Goal: Task Accomplishment & Management: Complete application form

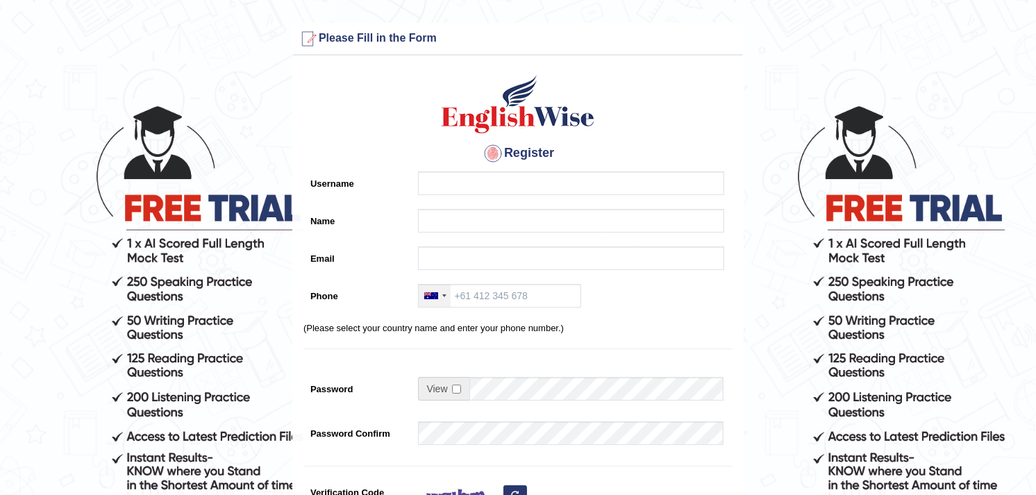
click at [440, 299] on div at bounding box center [435, 296] width 32 height 22
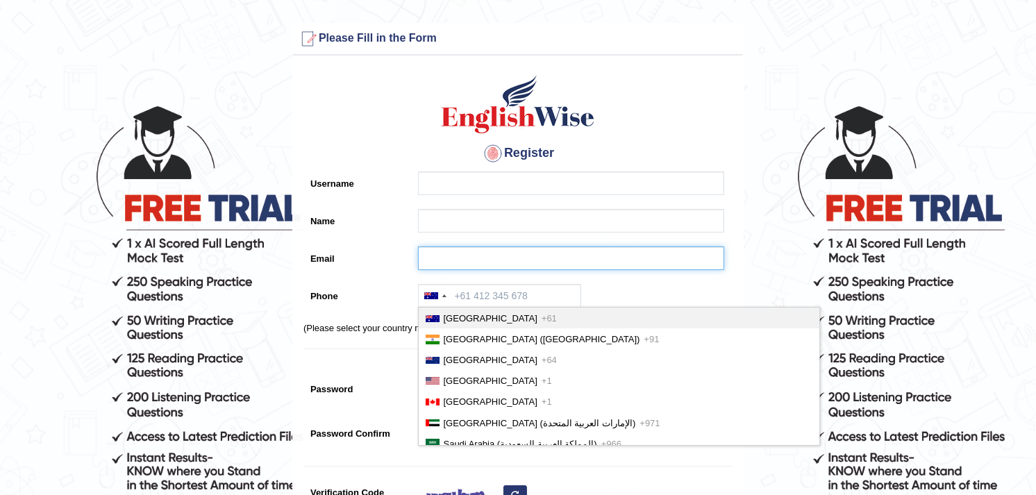
click at [466, 262] on input "Email" at bounding box center [571, 258] width 306 height 24
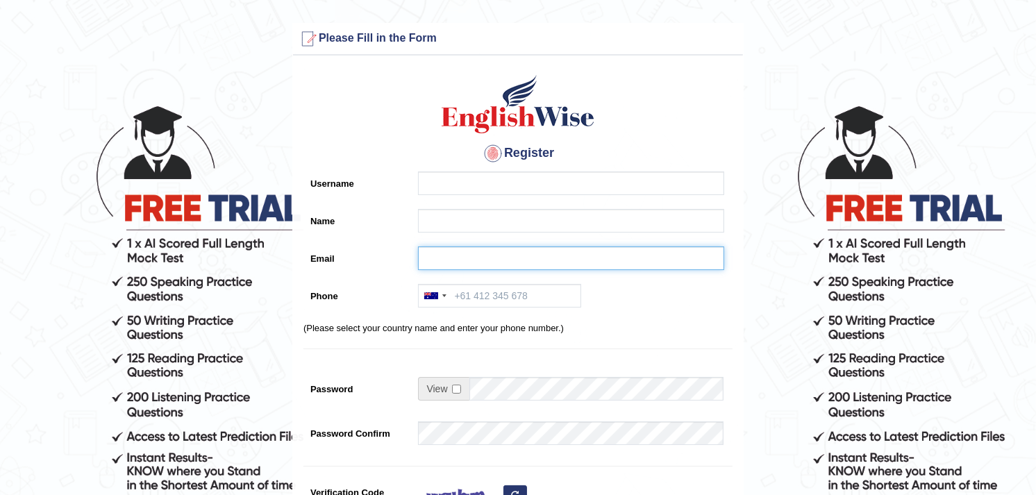
paste input "Sushankhatri123@gmail.com"
drag, startPoint x: 504, startPoint y: 259, endPoint x: 425, endPoint y: 253, distance: 79.3
click at [425, 253] on input "Sushankhatri123@gmail.com" at bounding box center [571, 258] width 306 height 24
type input "Sushankhatri123@gmail.com"
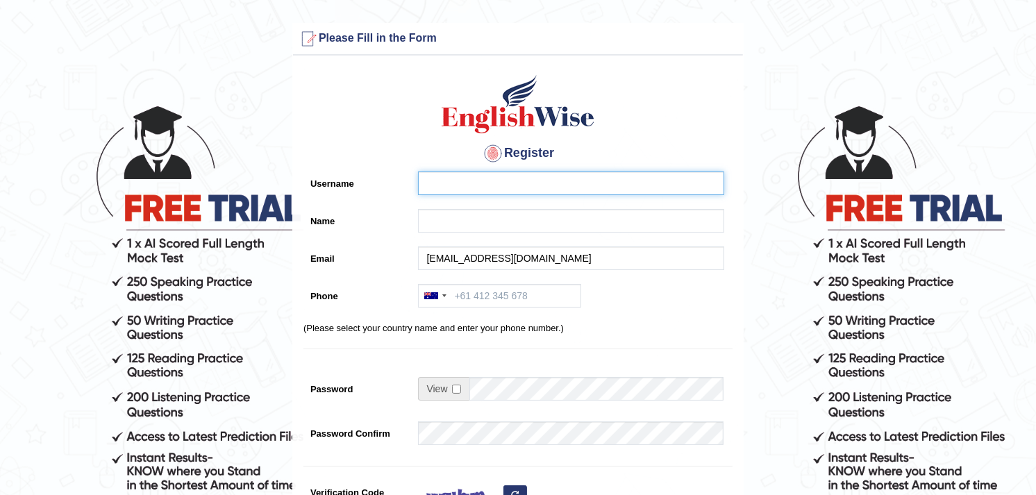
click at [438, 186] on input "Username" at bounding box center [571, 183] width 306 height 24
paste input "Sushankhatri123"
type input "Sushankhatri123"
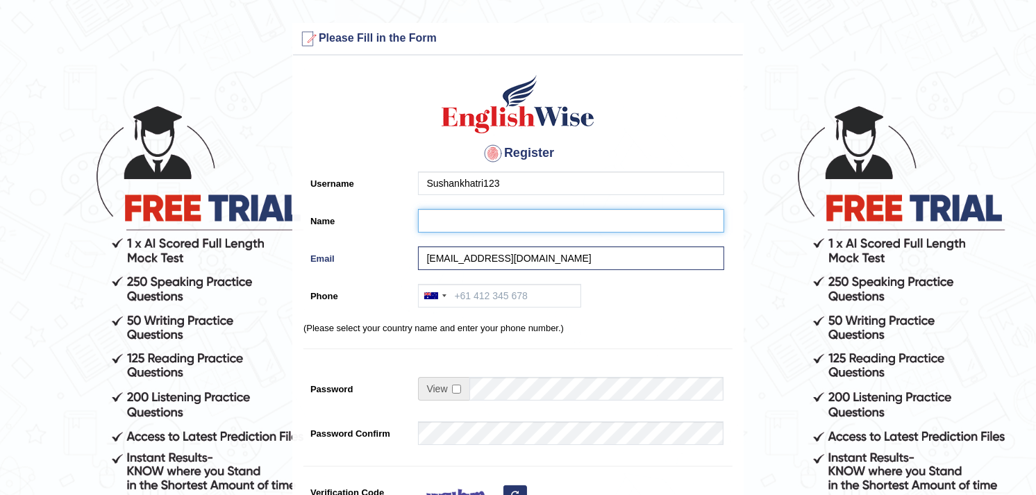
click at [438, 223] on input "Name" at bounding box center [571, 221] width 306 height 24
paste input "Sushankhatri123"
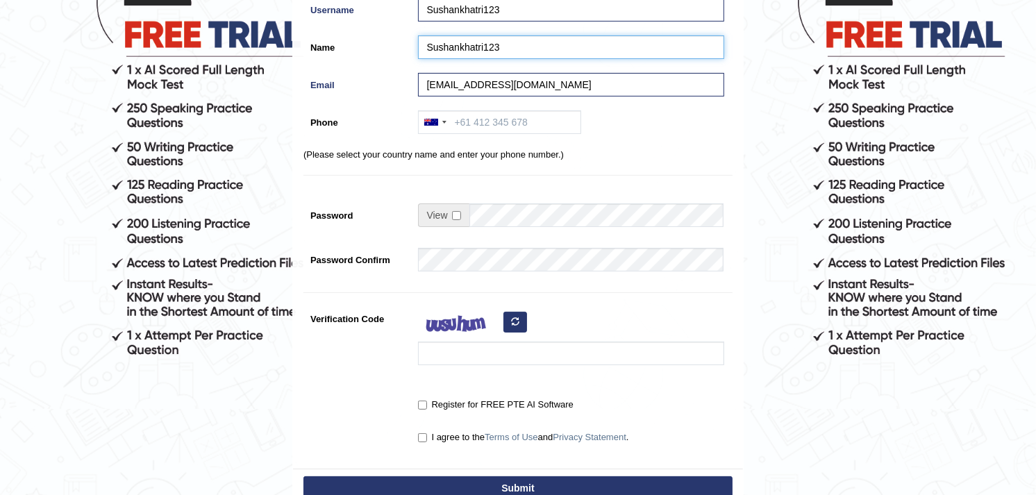
scroll to position [196, 0]
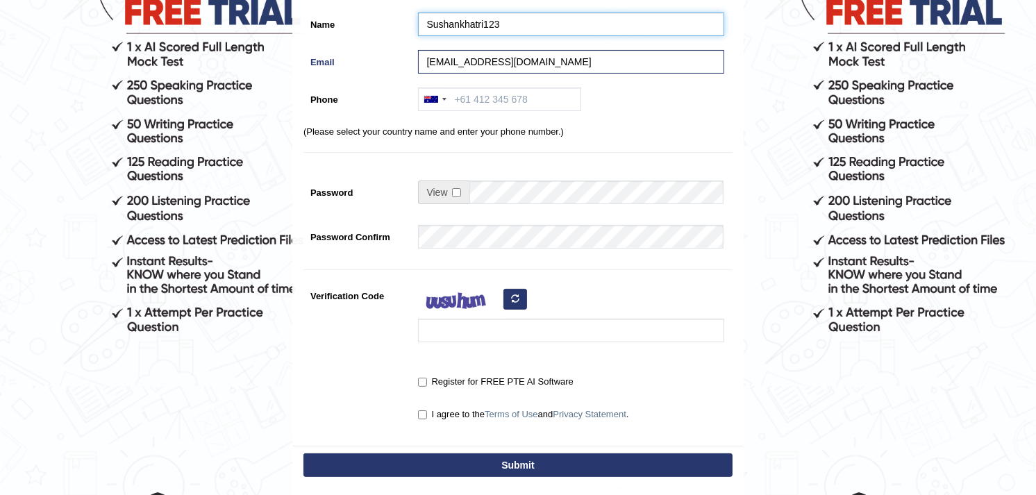
type input "Sushankhatri123"
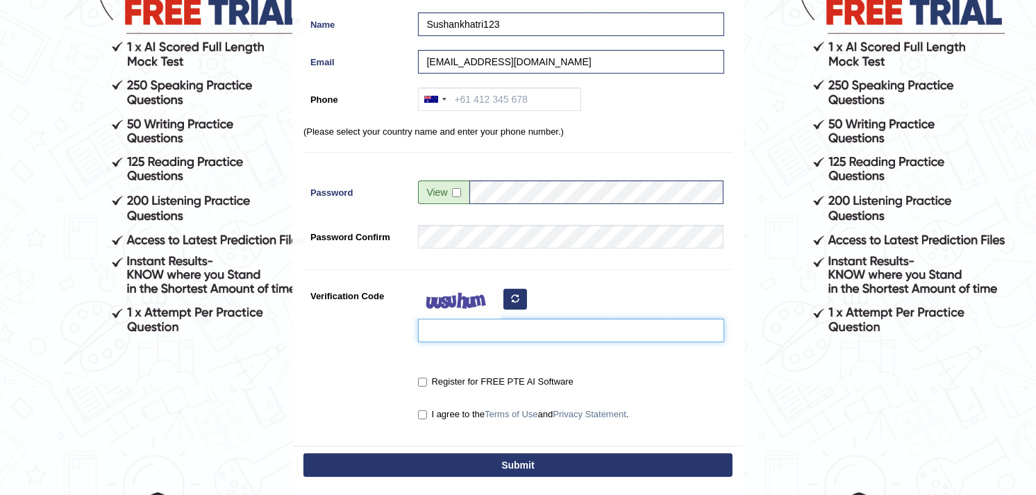
click at [486, 329] on input "Verification Code" at bounding box center [571, 331] width 306 height 24
type input "mmxrsd"
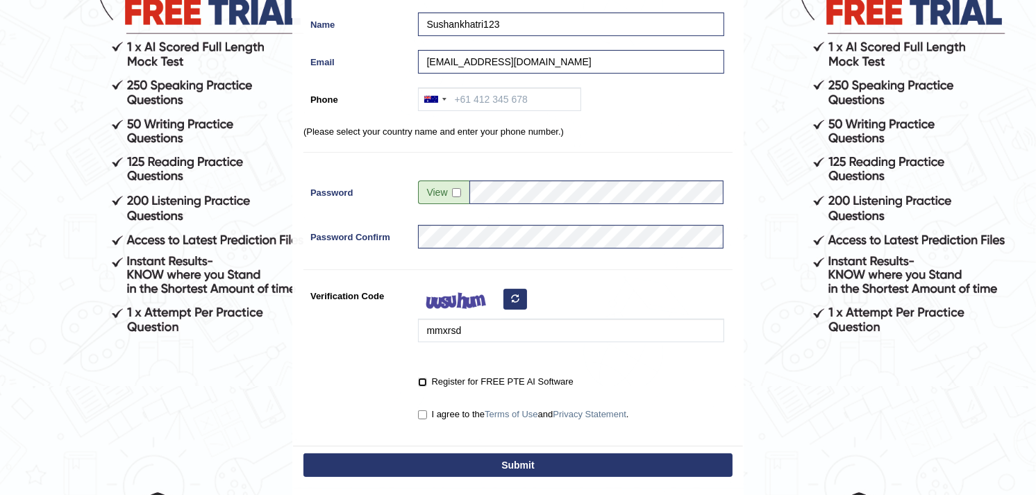
click at [420, 380] on input "Register for FREE PTE AI Software" at bounding box center [422, 382] width 9 height 9
checkbox input "true"
click at [421, 413] on input "I agree to the Terms of Use and Privacy Statement ." at bounding box center [422, 414] width 9 height 9
checkbox input "true"
click at [484, 100] on input "Phone" at bounding box center [499, 99] width 163 height 24
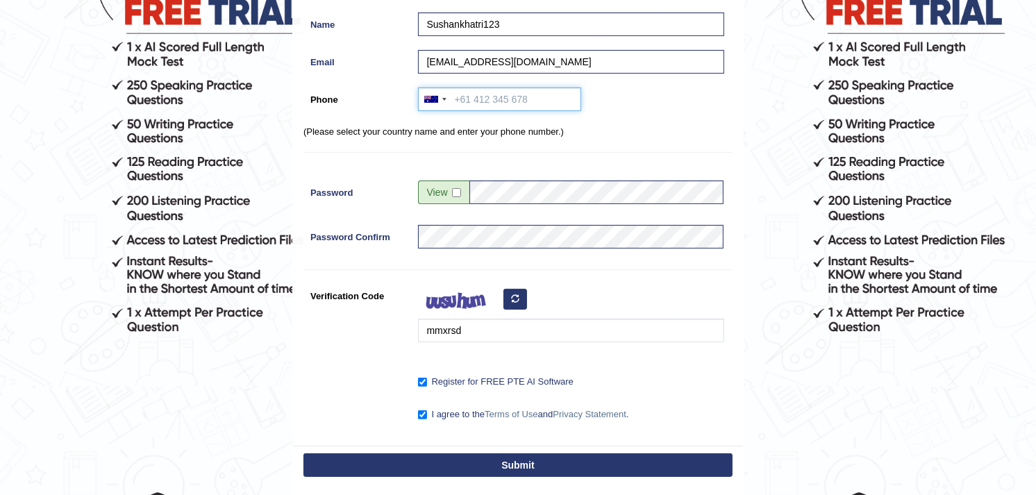
paste input "+43 676 7285928"
click at [442, 98] on div at bounding box center [444, 99] width 4 height 3
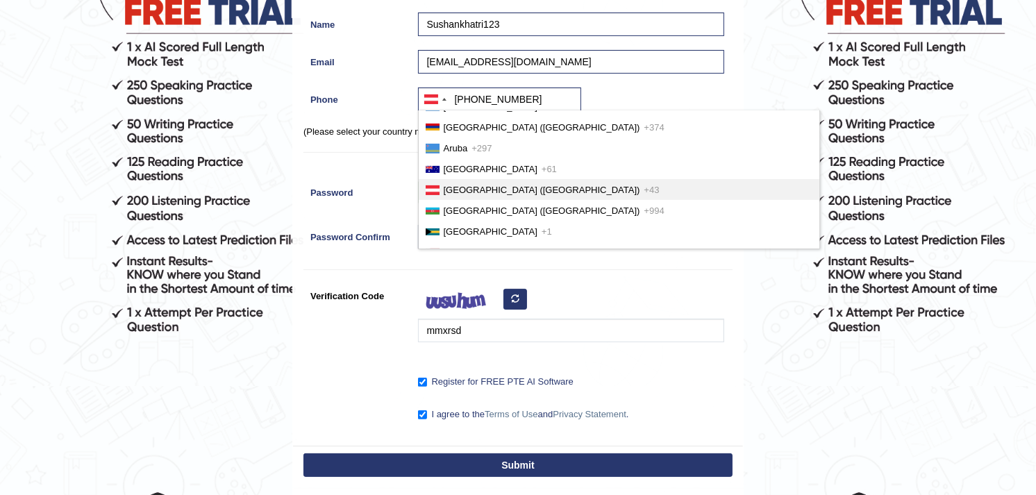
click at [603, 84] on div "Register Username Sushankhatri123 Name Sushankhatri123 Email Sushankhatri123@gm…" at bounding box center [518, 156] width 450 height 580
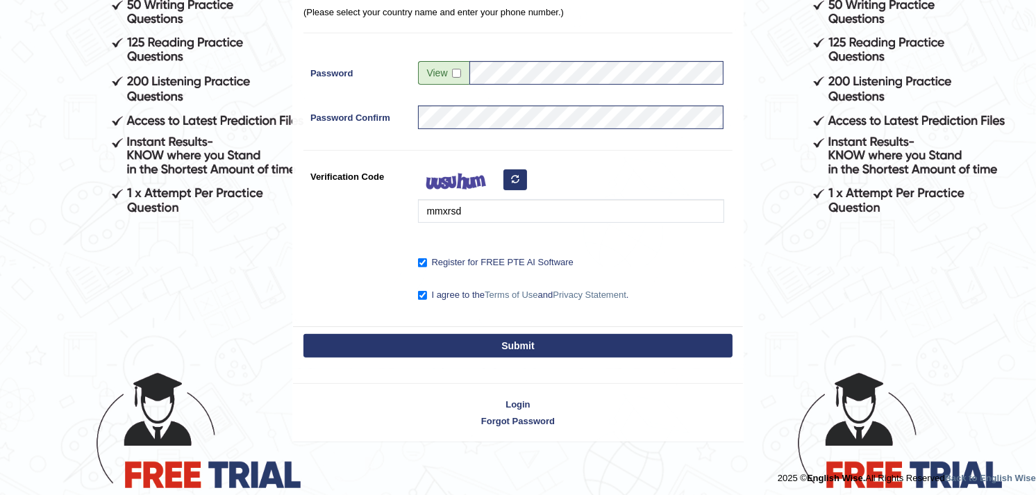
scroll to position [318, 0]
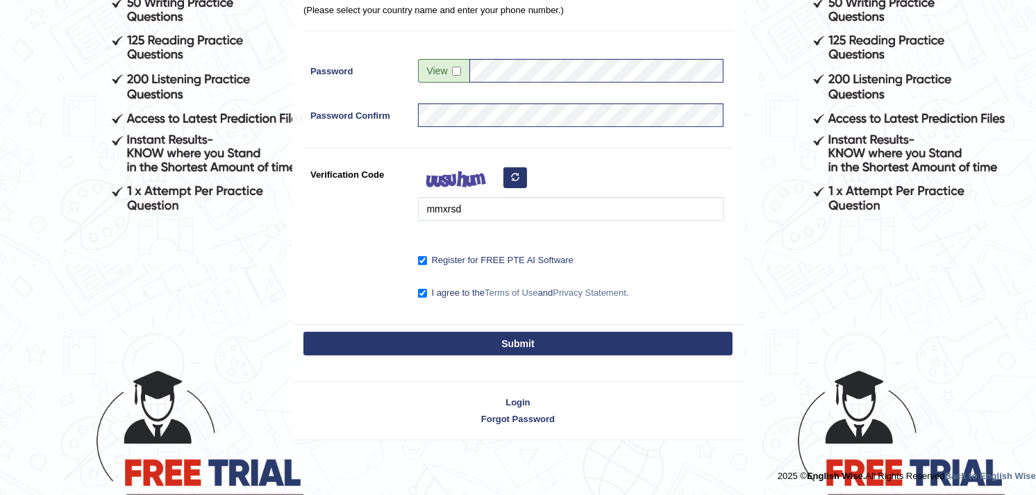
click at [514, 349] on button "Submit" at bounding box center [517, 344] width 429 height 24
type input "+436767285928"
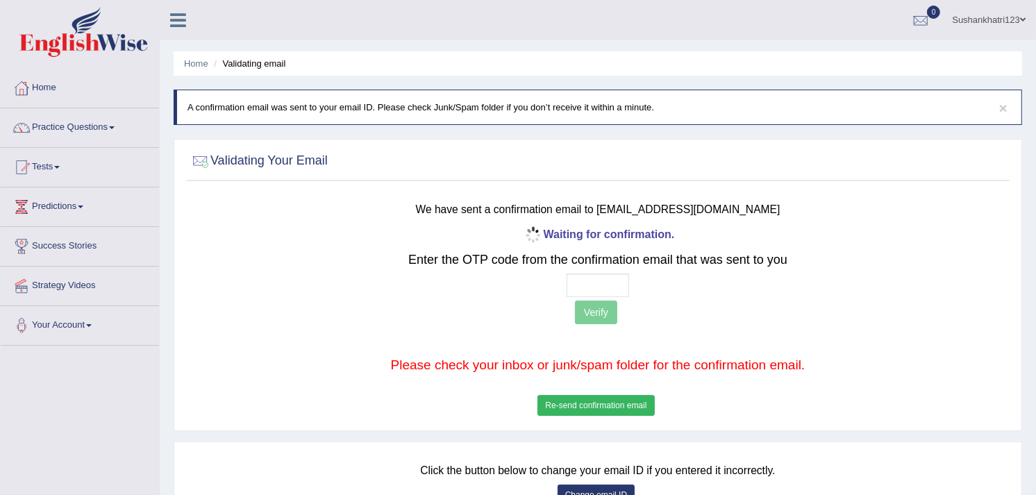
click at [1012, 23] on link "Sushankhatri123" at bounding box center [988, 18] width 94 height 36
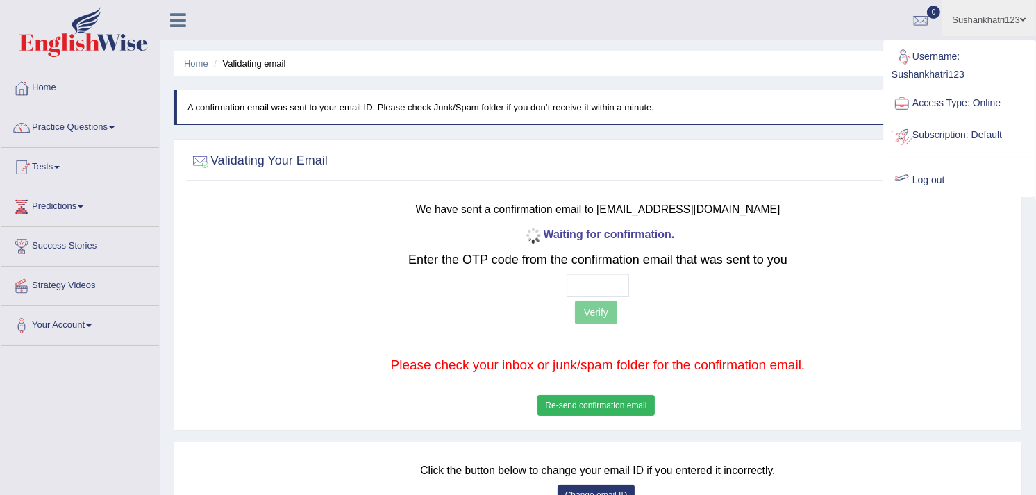
click at [945, 175] on link "Log out" at bounding box center [959, 181] width 150 height 32
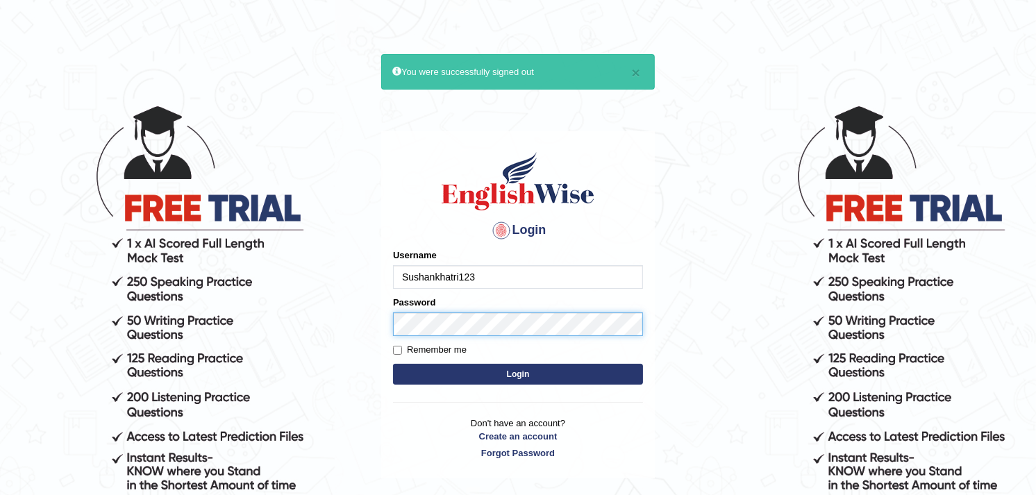
type input "Sushankhatri123"
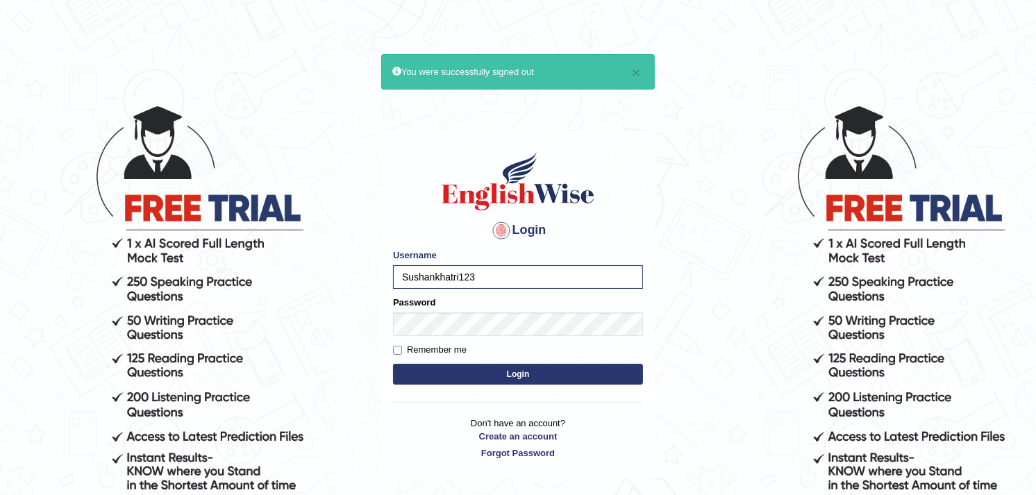
click at [439, 372] on button "Login" at bounding box center [518, 374] width 250 height 21
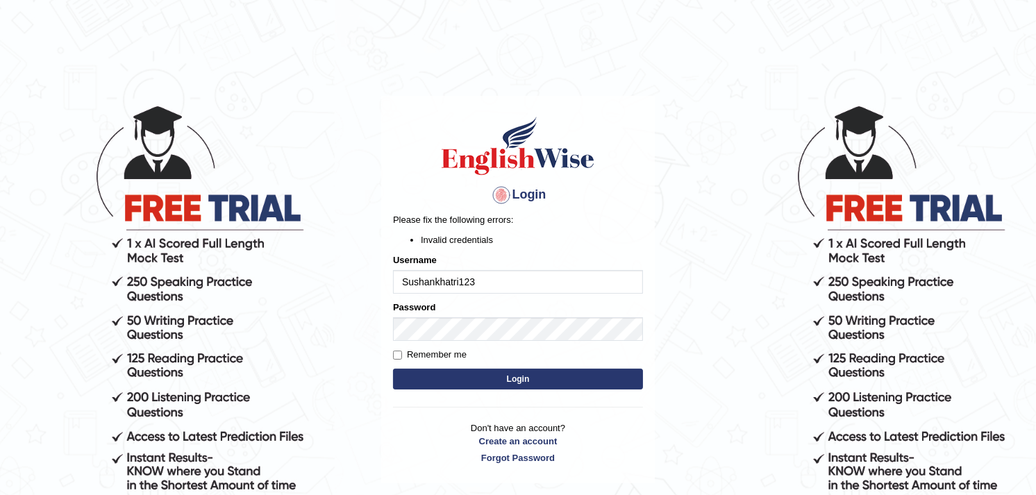
click at [454, 375] on button "Login" at bounding box center [518, 379] width 250 height 21
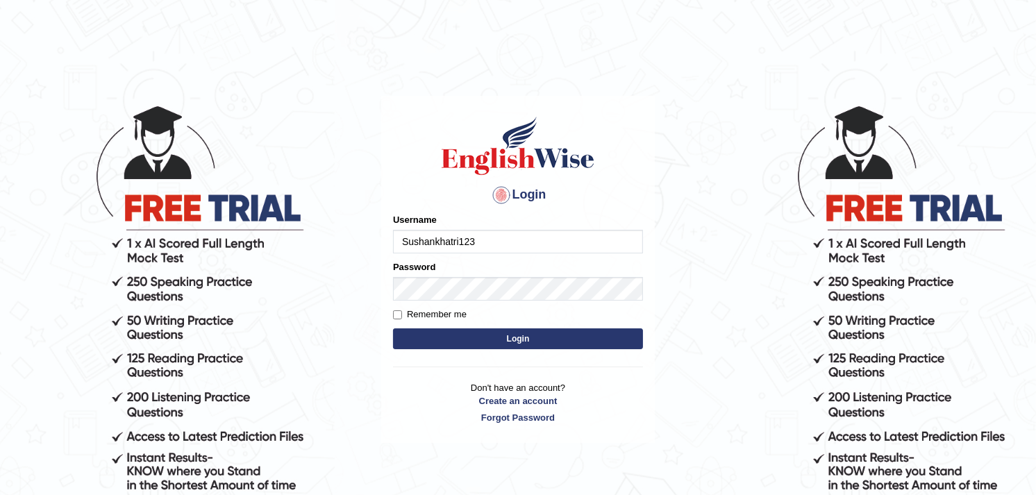
click at [403, 245] on input "Sushankhatri123" at bounding box center [518, 242] width 250 height 24
drag, startPoint x: 472, startPoint y: 244, endPoint x: 403, endPoint y: 239, distance: 69.0
click at [403, 239] on input "Sushankhatri123" at bounding box center [518, 242] width 250 height 24
click at [476, 240] on input "Sushankhatri123" at bounding box center [518, 242] width 250 height 24
drag, startPoint x: 476, startPoint y: 240, endPoint x: 387, endPoint y: 242, distance: 88.9
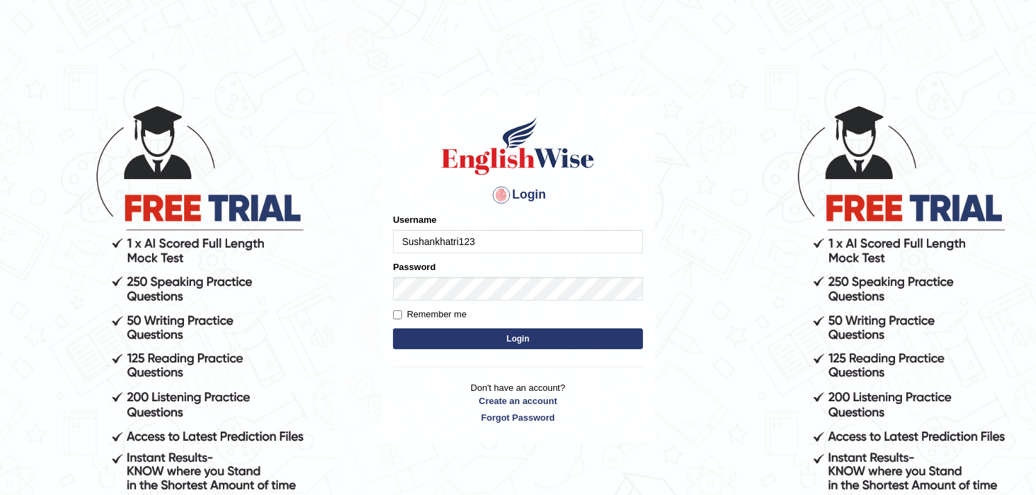
click at [387, 242] on div "Login Please fix the following errors: Username Sushankhatri123 Password Rememb…" at bounding box center [518, 269] width 274 height 347
type input "Sushankhatri123"
drag, startPoint x: 400, startPoint y: 275, endPoint x: 531, endPoint y: 310, distance: 135.7
click at [531, 310] on div "Remember me" at bounding box center [518, 315] width 250 height 14
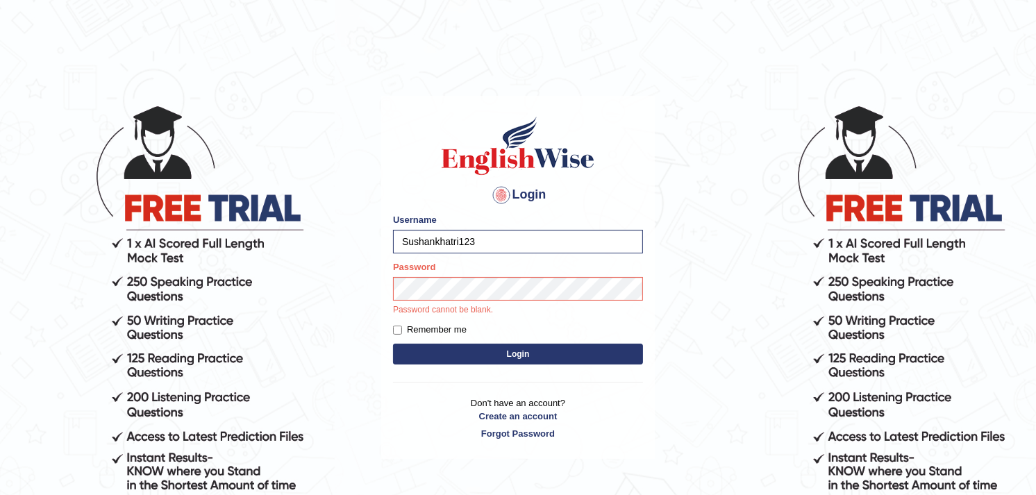
click at [492, 364] on button "Login" at bounding box center [518, 354] width 250 height 21
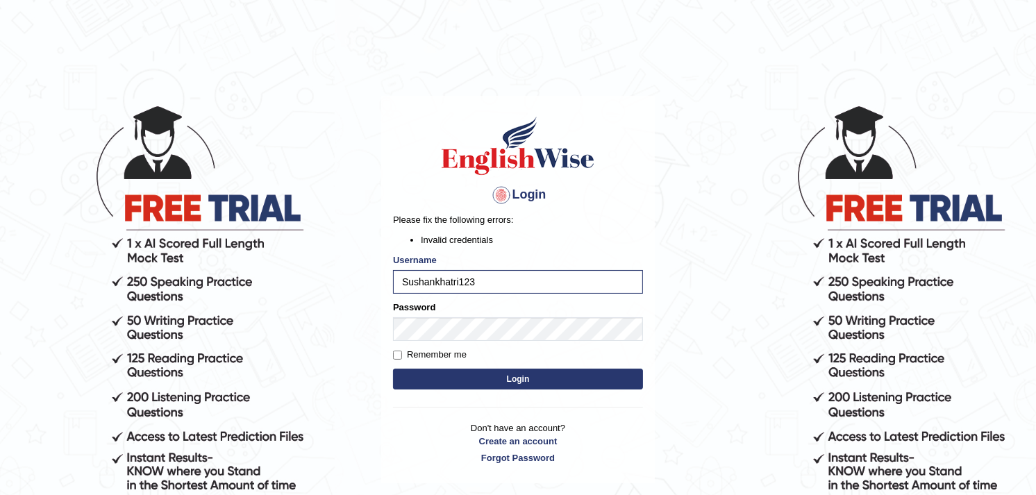
drag, startPoint x: 0, startPoint y: 0, endPoint x: 496, endPoint y: 378, distance: 623.6
click at [496, 378] on form "Please fix the following errors: Invalid credentials Username Sushankhatri123 P…" at bounding box center [518, 303] width 250 height 180
click at [523, 389] on button "Login" at bounding box center [518, 379] width 250 height 21
click at [523, 380] on button "Login" at bounding box center [518, 379] width 250 height 21
